Goal: Check status: Check status

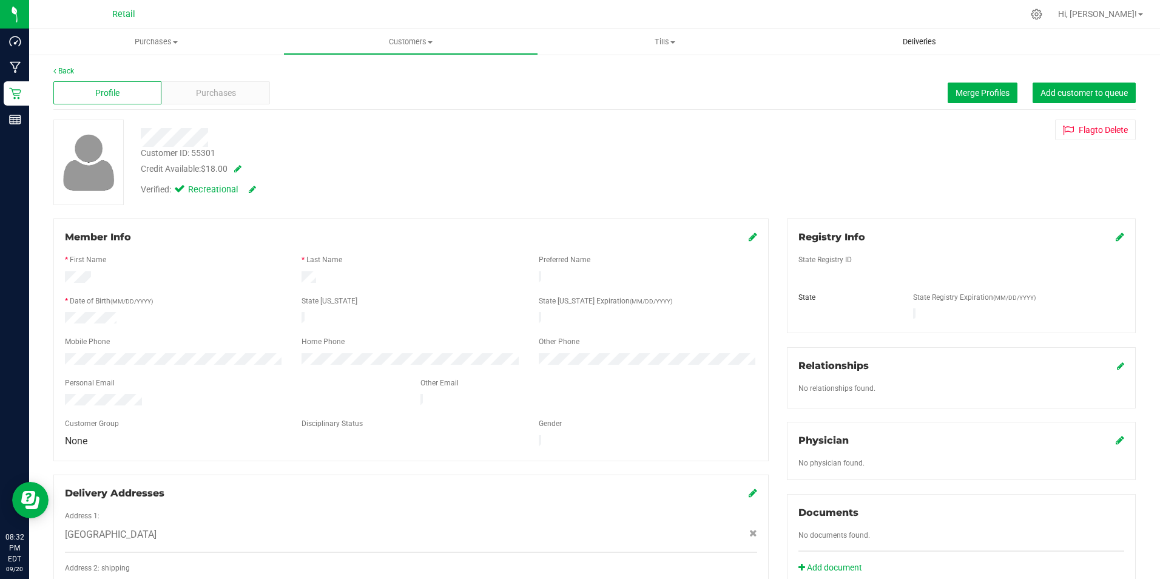
click at [929, 46] on span "Deliveries" at bounding box center [919, 41] width 66 height 11
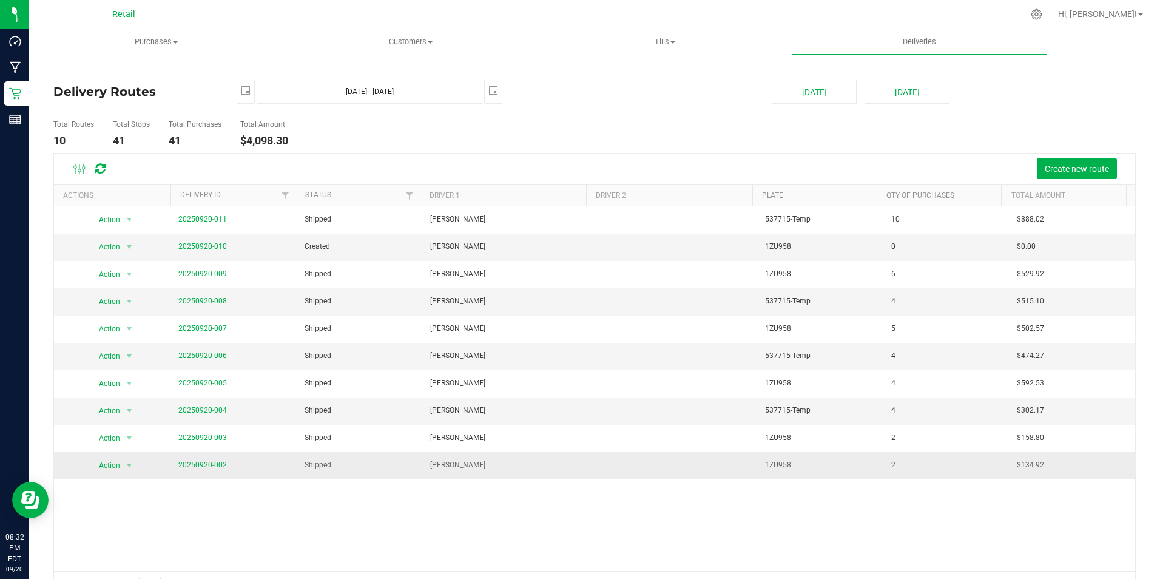
click at [215, 465] on link "20250920-002" at bounding box center [202, 464] width 49 height 8
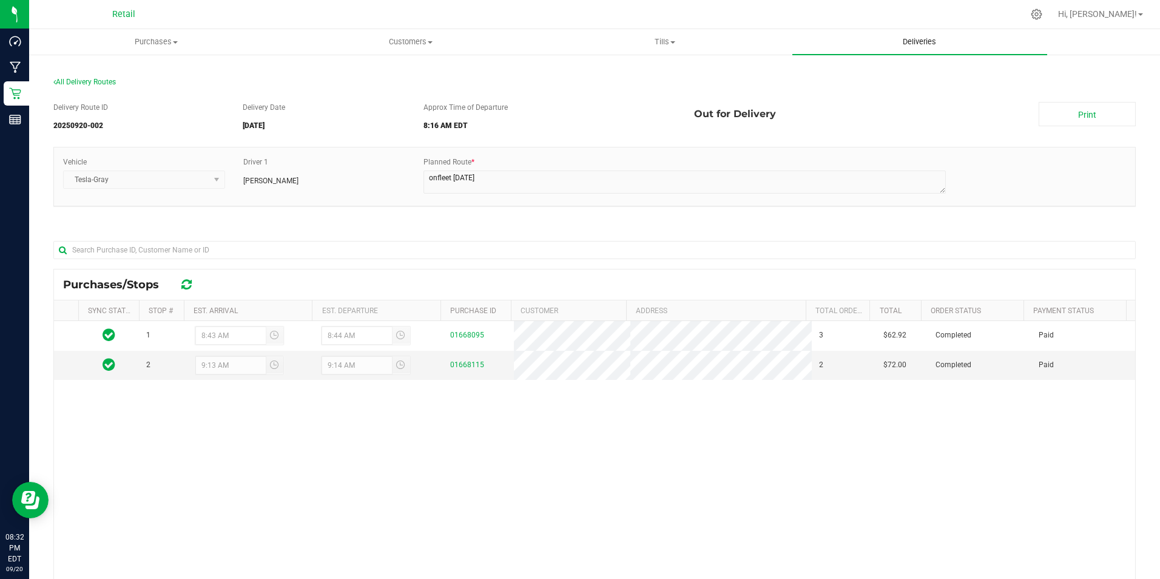
click at [916, 39] on span "Deliveries" at bounding box center [919, 41] width 66 height 11
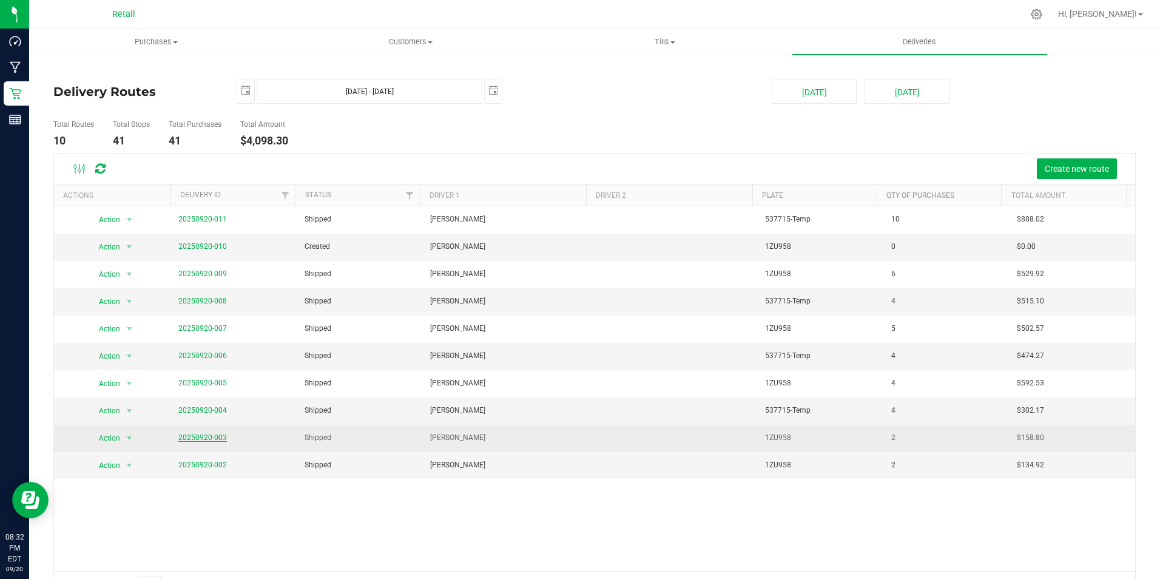
click at [200, 436] on link "20250920-003" at bounding box center [202, 437] width 49 height 8
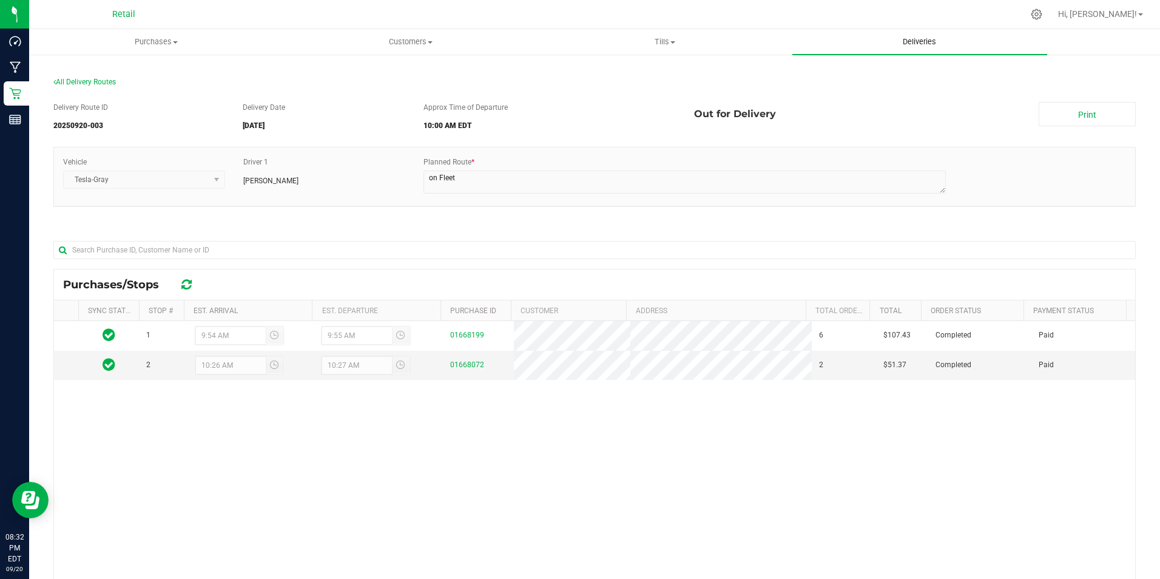
click at [917, 46] on span "Deliveries" at bounding box center [919, 41] width 66 height 11
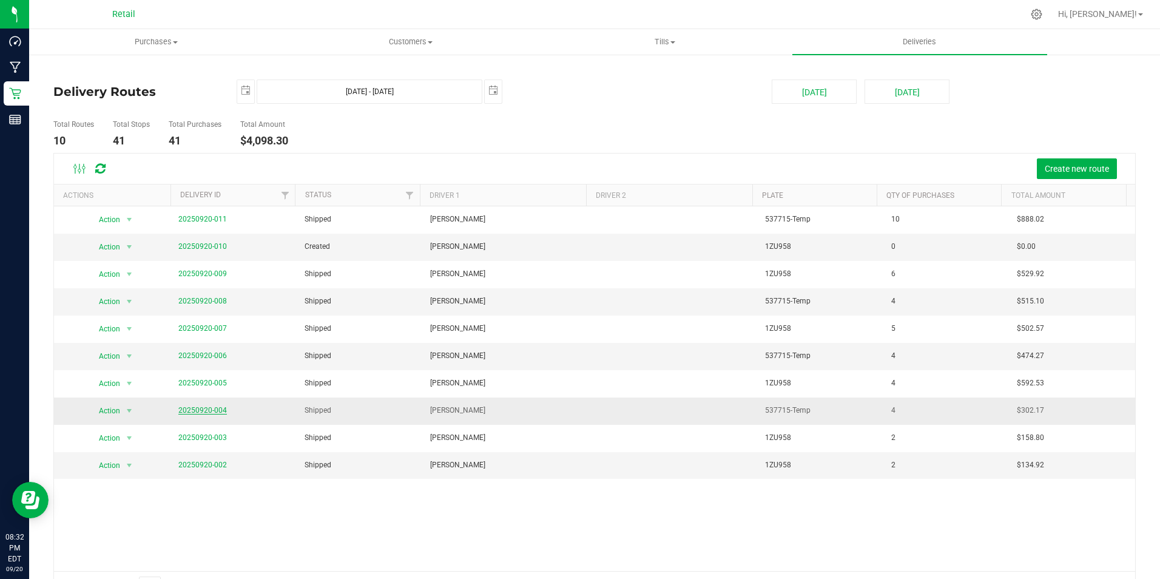
click at [211, 411] on link "20250920-004" at bounding box center [202, 410] width 49 height 8
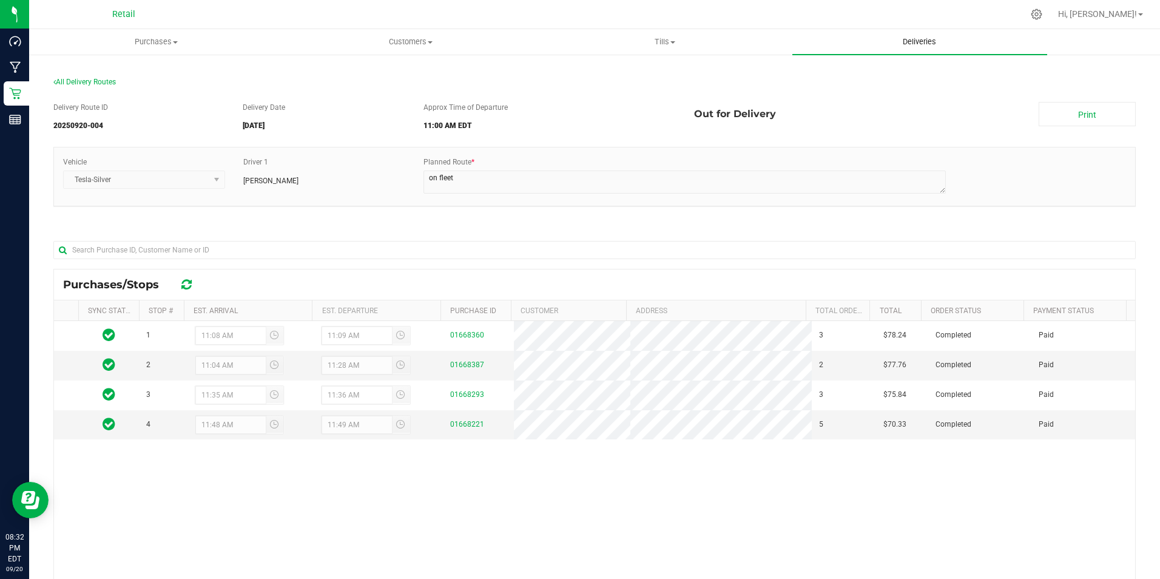
click at [909, 40] on span "Deliveries" at bounding box center [919, 41] width 66 height 11
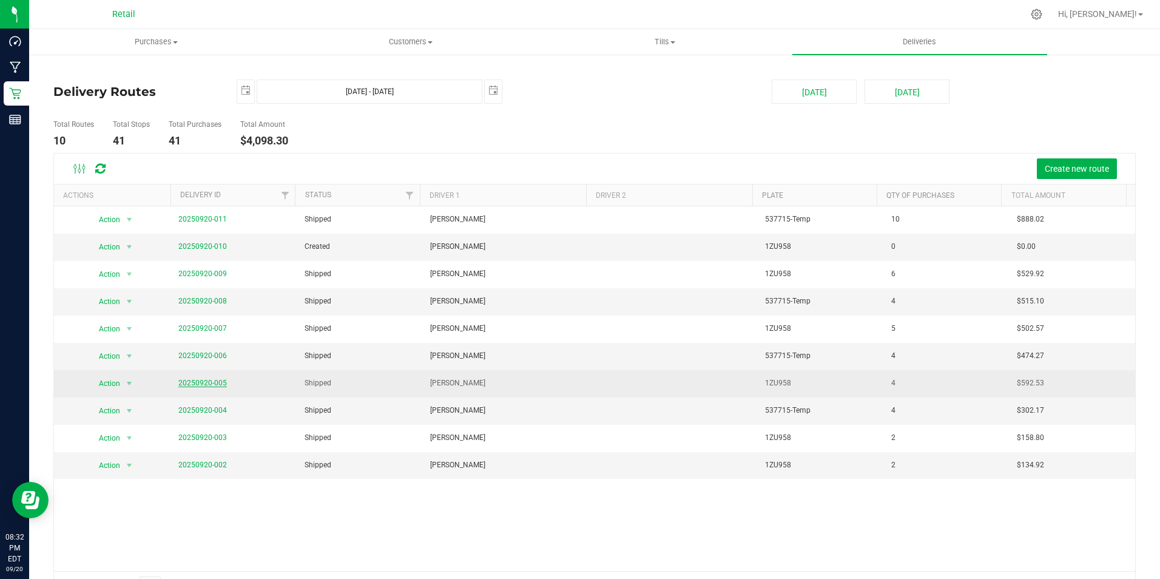
click at [207, 381] on link "20250920-005" at bounding box center [202, 383] width 49 height 8
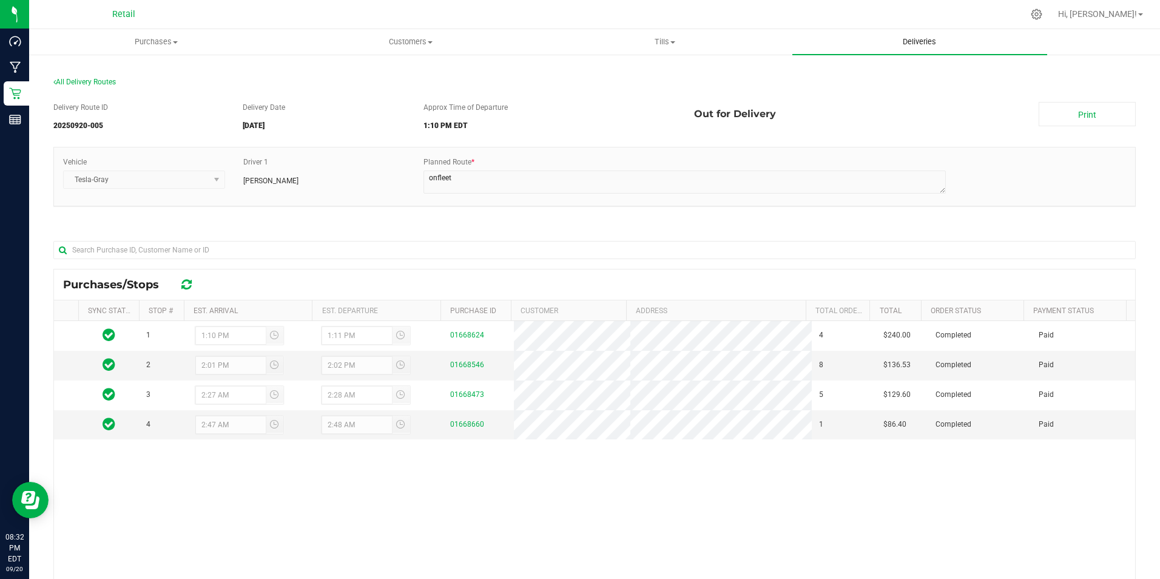
click at [919, 40] on span "Deliveries" at bounding box center [919, 41] width 66 height 11
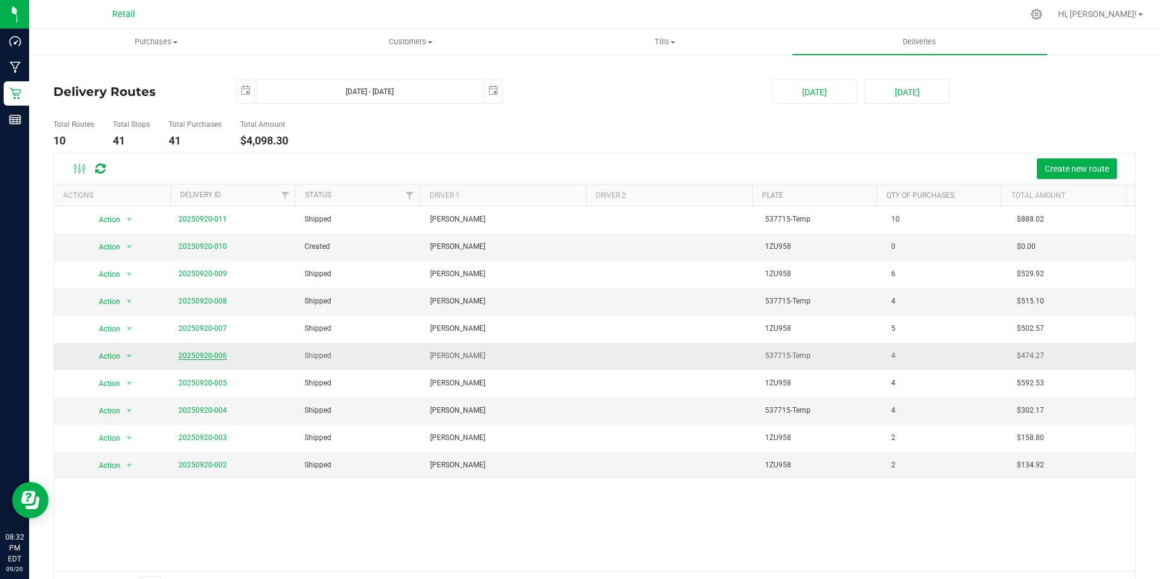
click at [210, 356] on link "20250920-006" at bounding box center [202, 355] width 49 height 8
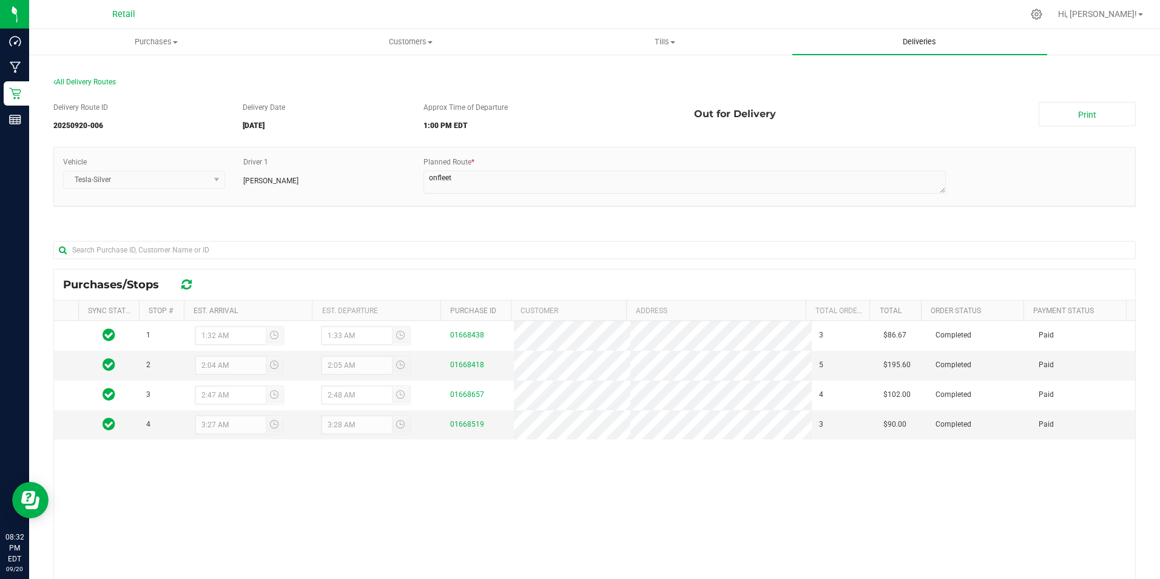
click at [929, 42] on span "Deliveries" at bounding box center [919, 41] width 66 height 11
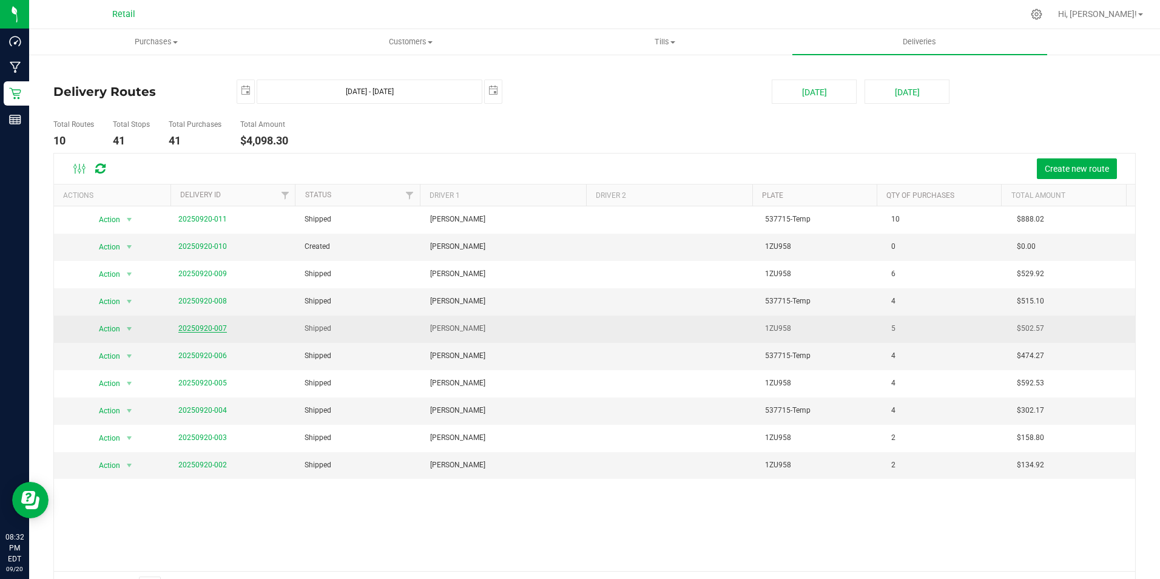
click at [217, 325] on link "20250920-007" at bounding box center [202, 328] width 49 height 8
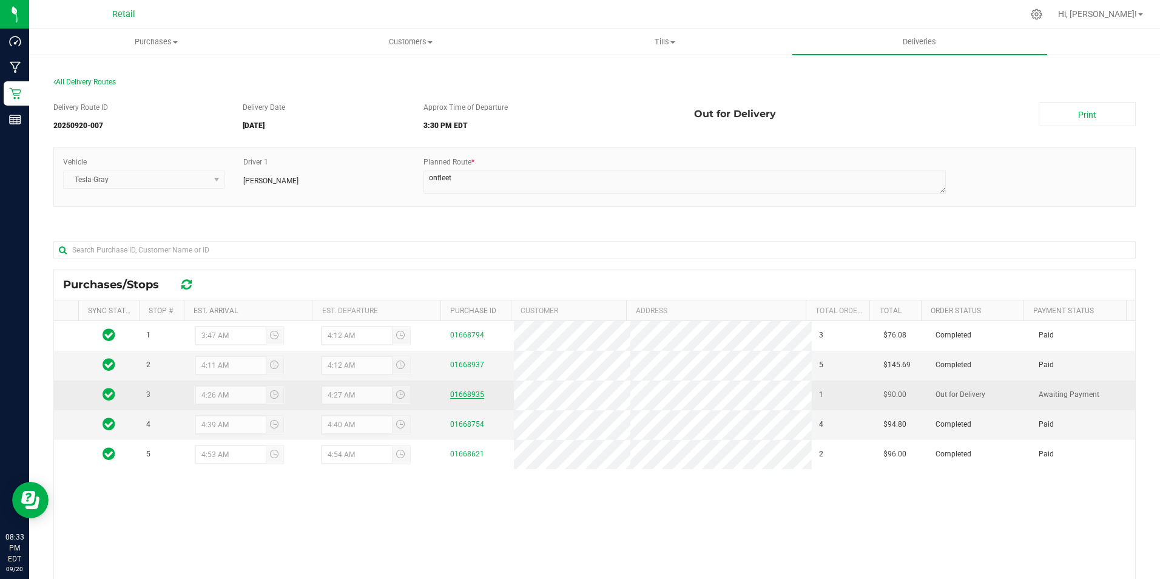
click at [464, 394] on link "01668935" at bounding box center [467, 394] width 34 height 8
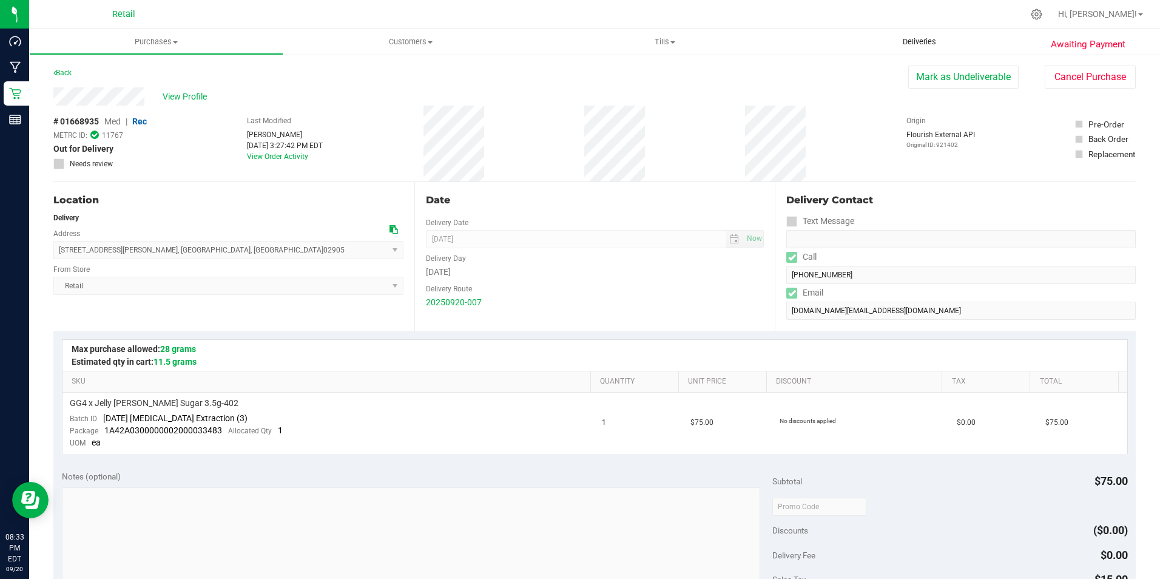
click at [911, 36] on span "Deliveries" at bounding box center [919, 41] width 66 height 11
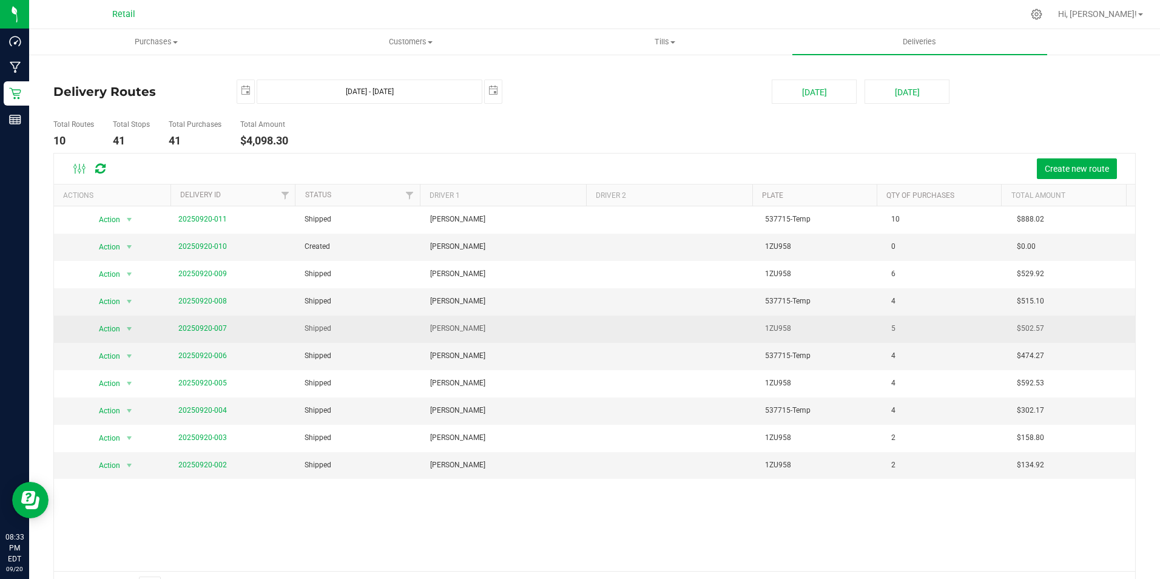
click at [215, 323] on span "20250920-007" at bounding box center [202, 329] width 49 height 12
click at [215, 325] on link "20250920-007" at bounding box center [202, 328] width 49 height 8
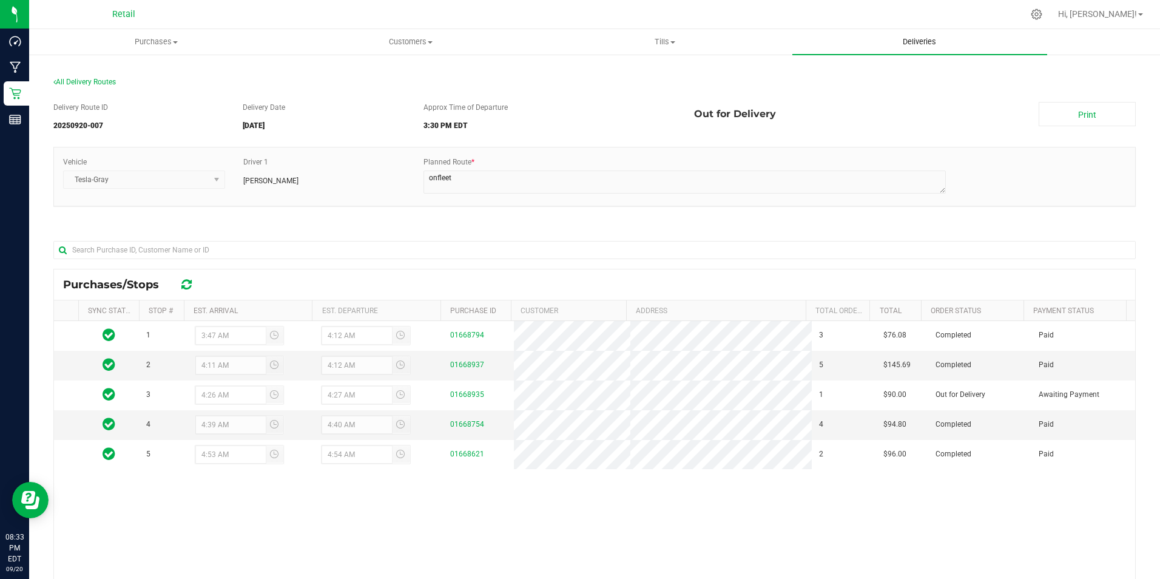
click at [919, 35] on uib-tab-heading "Deliveries" at bounding box center [919, 41] width 254 height 25
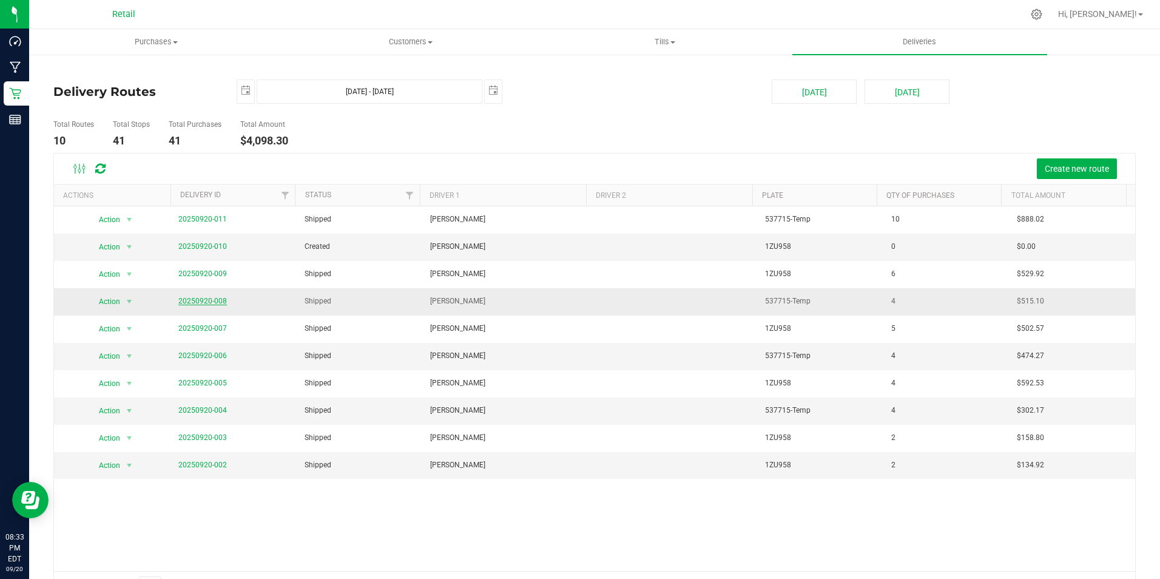
click at [213, 301] on link "20250920-008" at bounding box center [202, 301] width 49 height 8
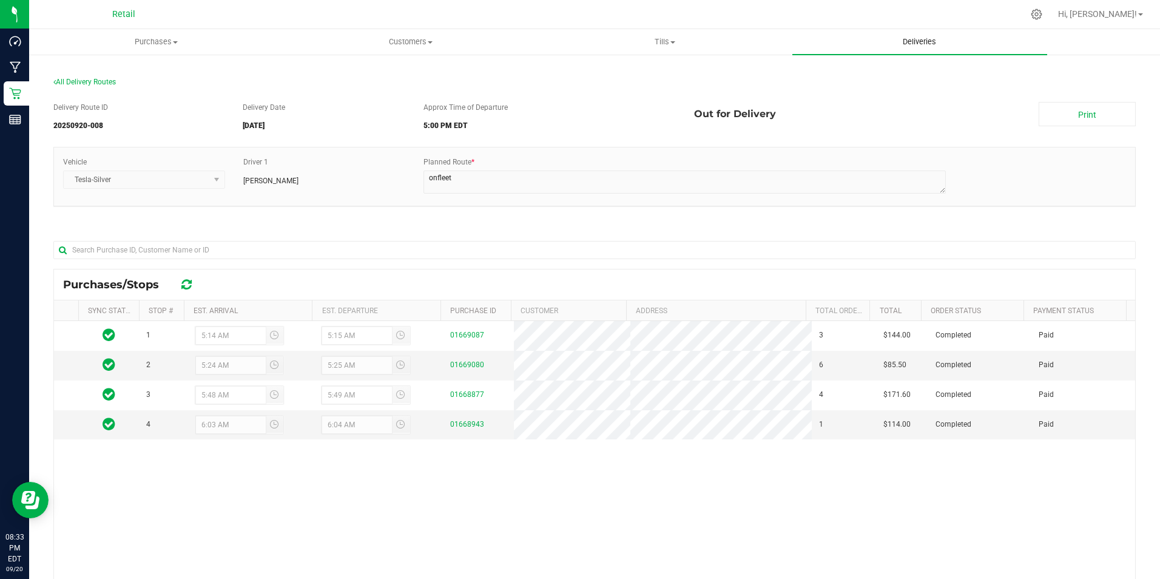
click at [909, 39] on span "Deliveries" at bounding box center [919, 41] width 66 height 11
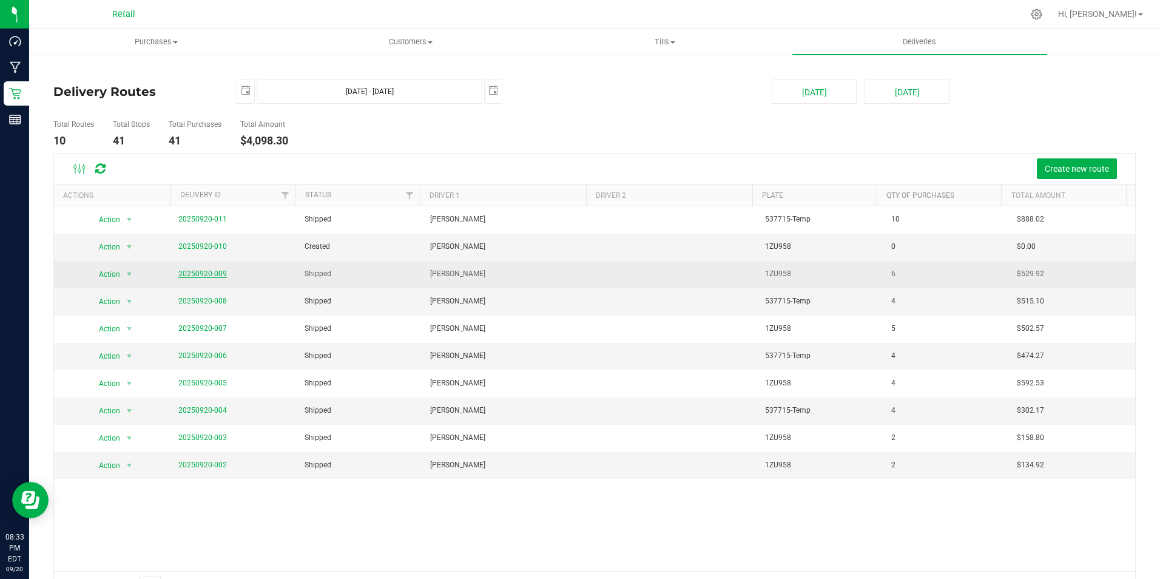
click at [207, 274] on link "20250920-009" at bounding box center [202, 273] width 49 height 8
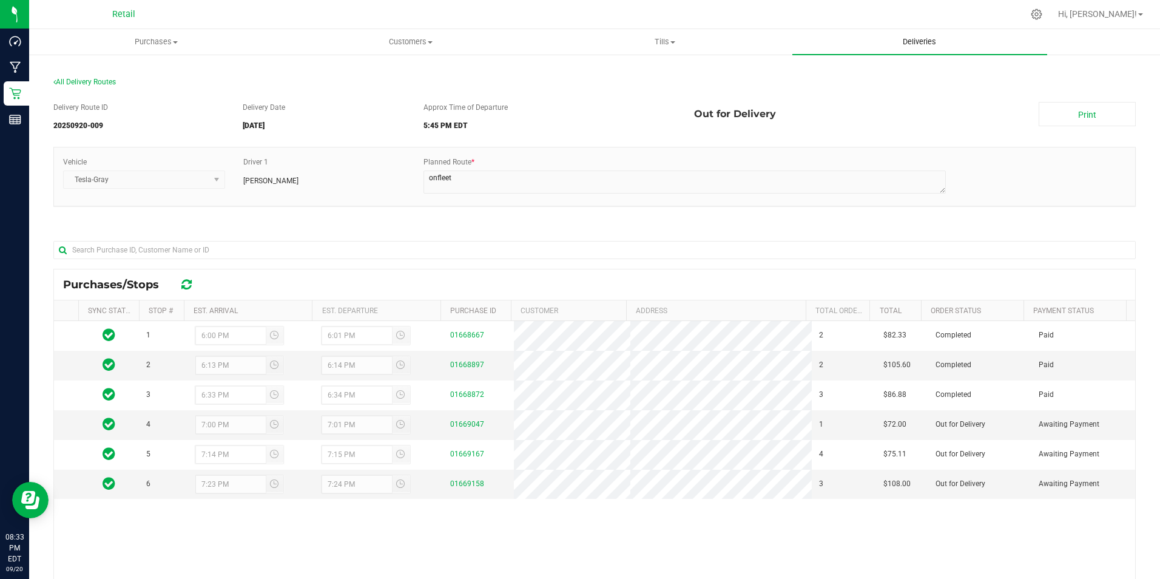
click at [932, 38] on span "Deliveries" at bounding box center [919, 41] width 66 height 11
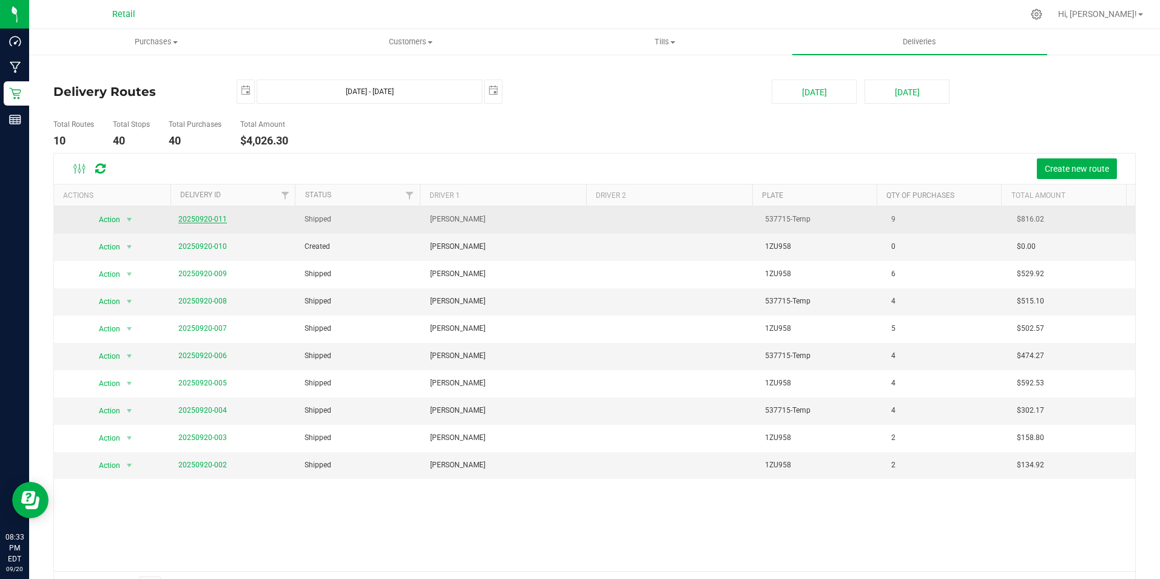
click at [203, 217] on link "20250920-011" at bounding box center [202, 219] width 49 height 8
